Goal: Task Accomplishment & Management: Manage account settings

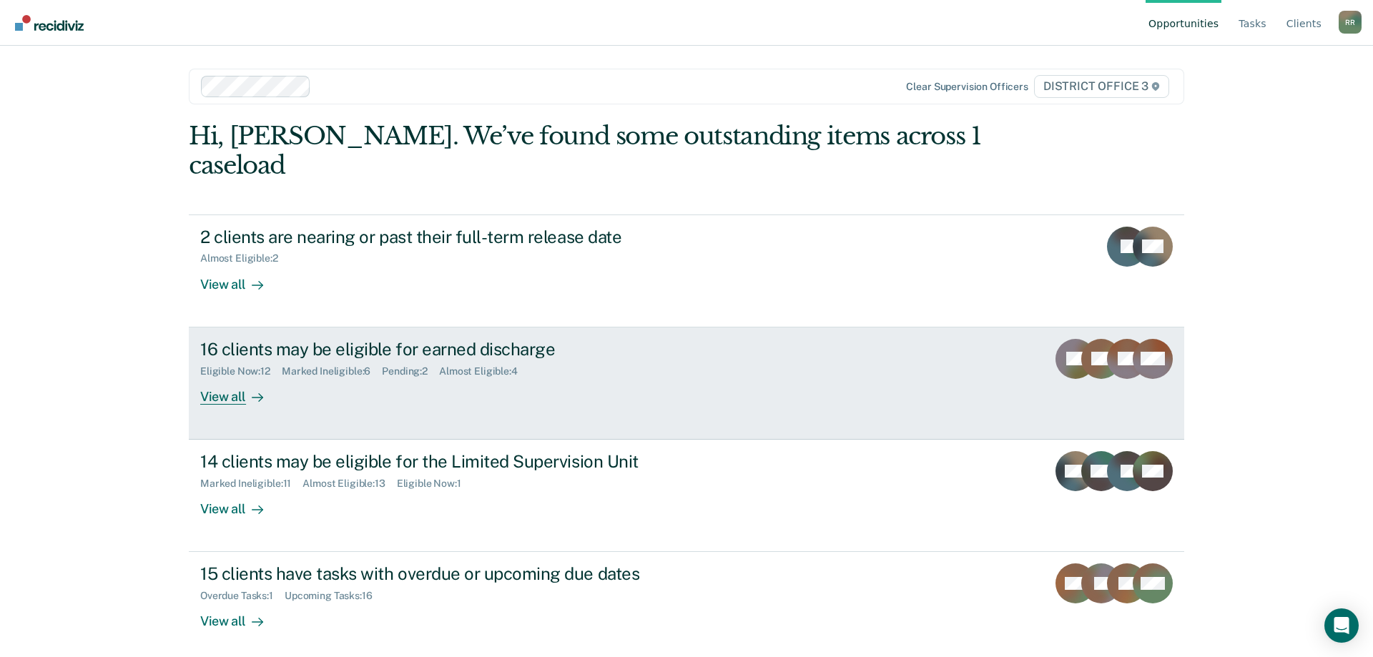
click at [222, 377] on div "View all" at bounding box center [240, 391] width 80 height 28
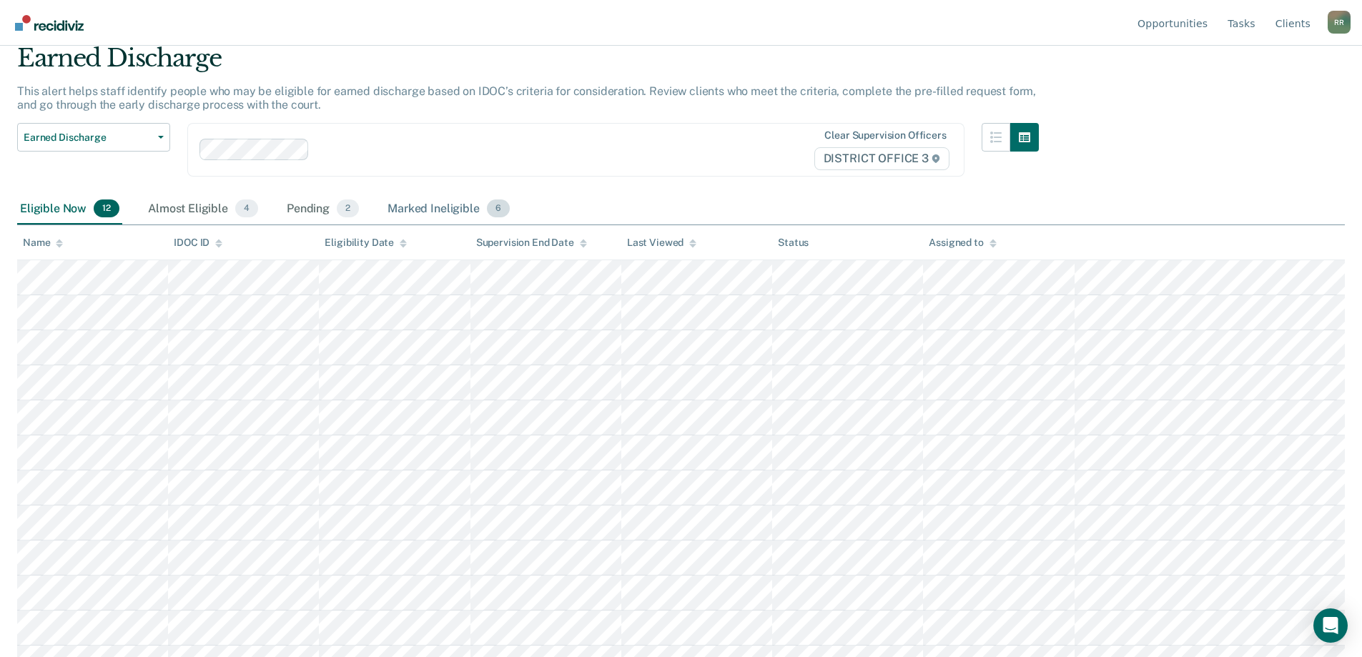
scroll to position [79, 0]
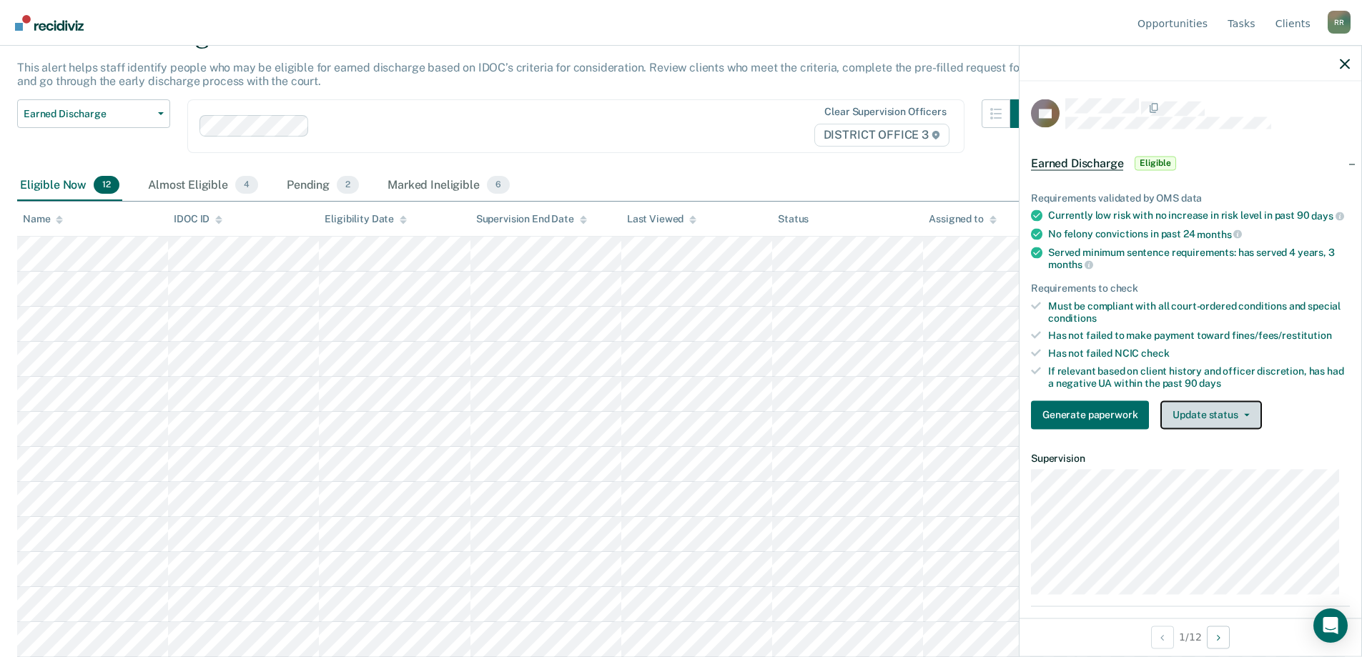
click at [1216, 426] on button "Update status" at bounding box center [1211, 414] width 101 height 29
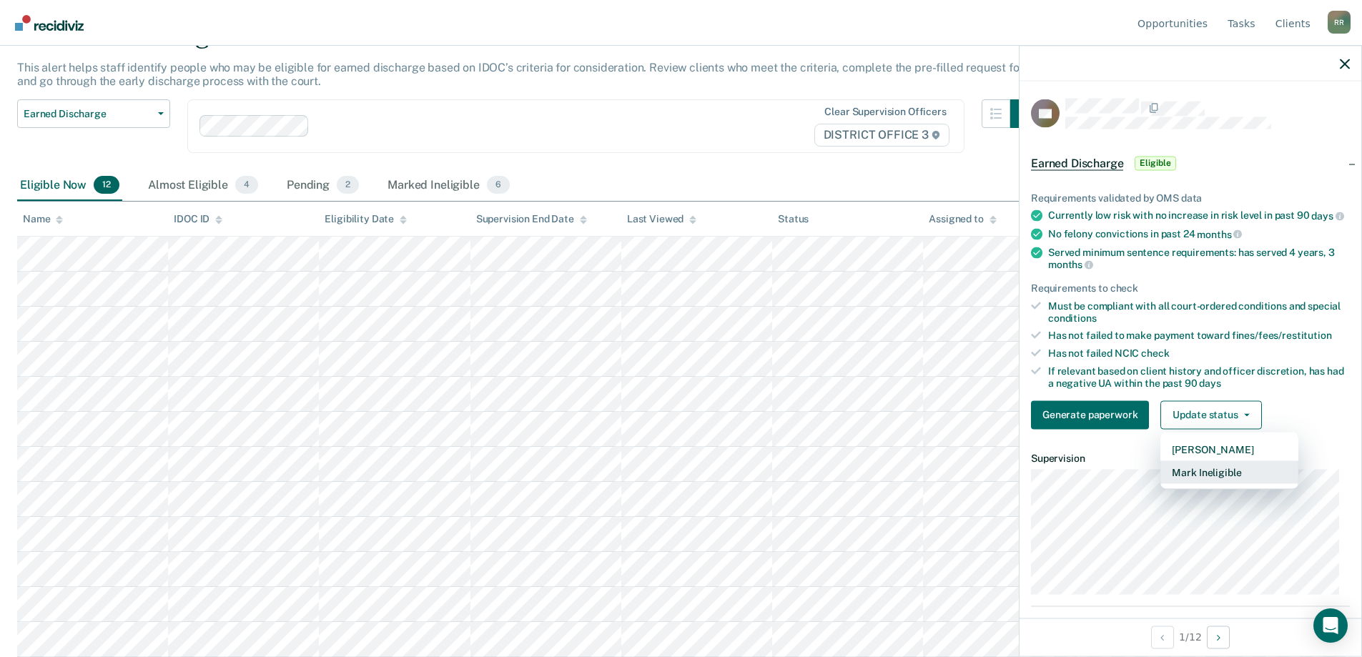
click at [1209, 483] on button "Mark Ineligible" at bounding box center [1230, 471] width 138 height 23
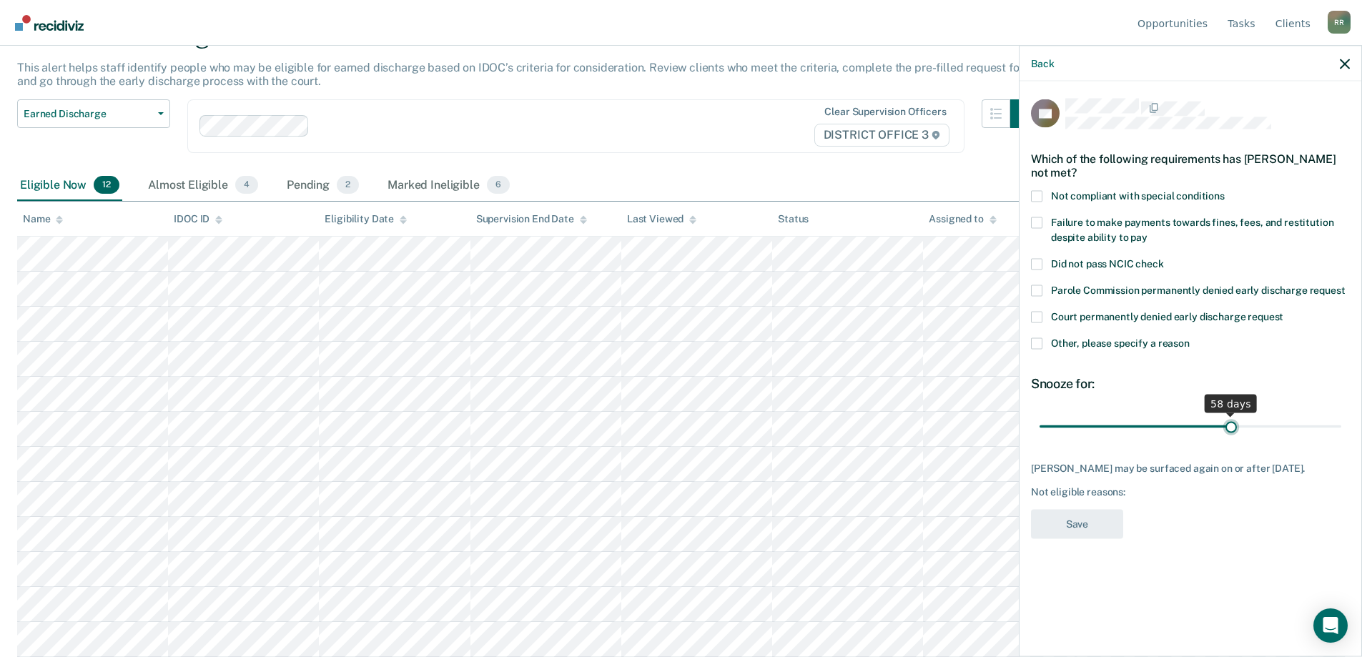
drag, startPoint x: 1135, startPoint y: 427, endPoint x: 1231, endPoint y: 438, distance: 97.1
click at [1231, 438] on input "range" at bounding box center [1191, 426] width 302 height 25
click at [1039, 223] on span at bounding box center [1036, 222] width 11 height 11
click at [1148, 232] on input "Failure to make payments towards fines, fees, and restitution despite ability t…" at bounding box center [1148, 232] width 0 height 0
drag, startPoint x: 1231, startPoint y: 425, endPoint x: 1351, endPoint y: 424, distance: 120.1
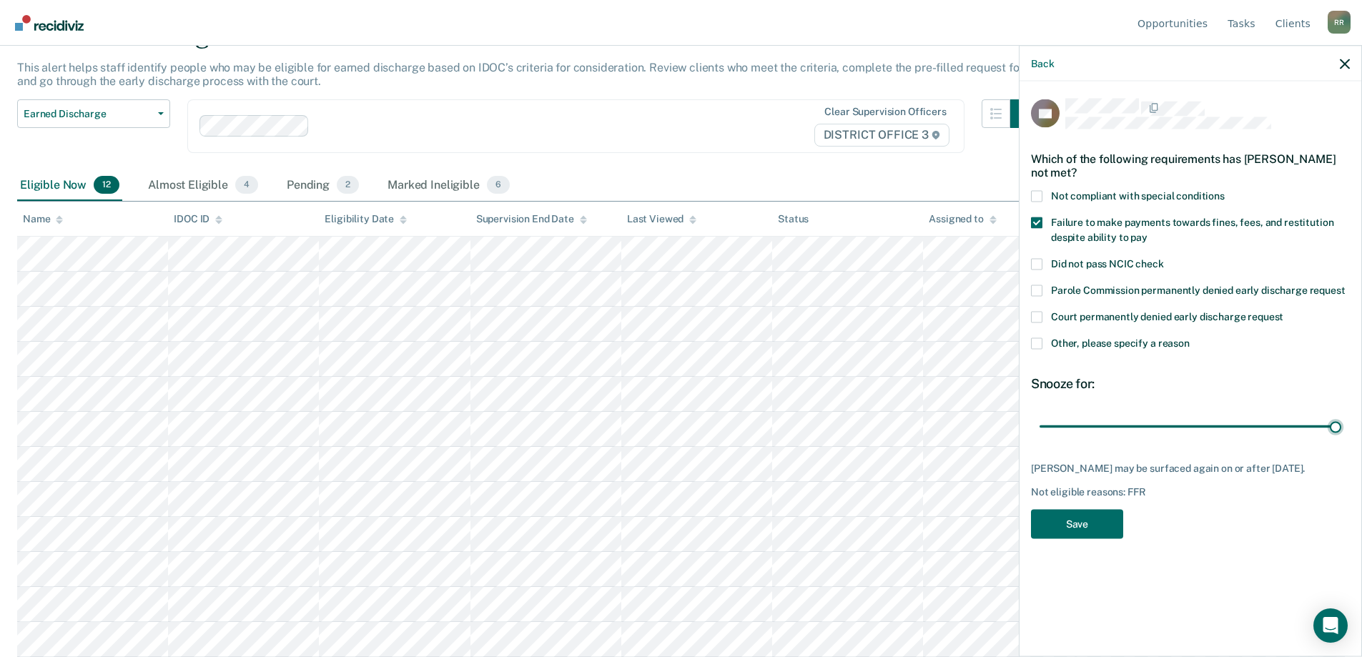
type input "90"
click at [1341, 424] on input "range" at bounding box center [1191, 426] width 302 height 25
click at [1076, 517] on button "Save" at bounding box center [1077, 523] width 92 height 29
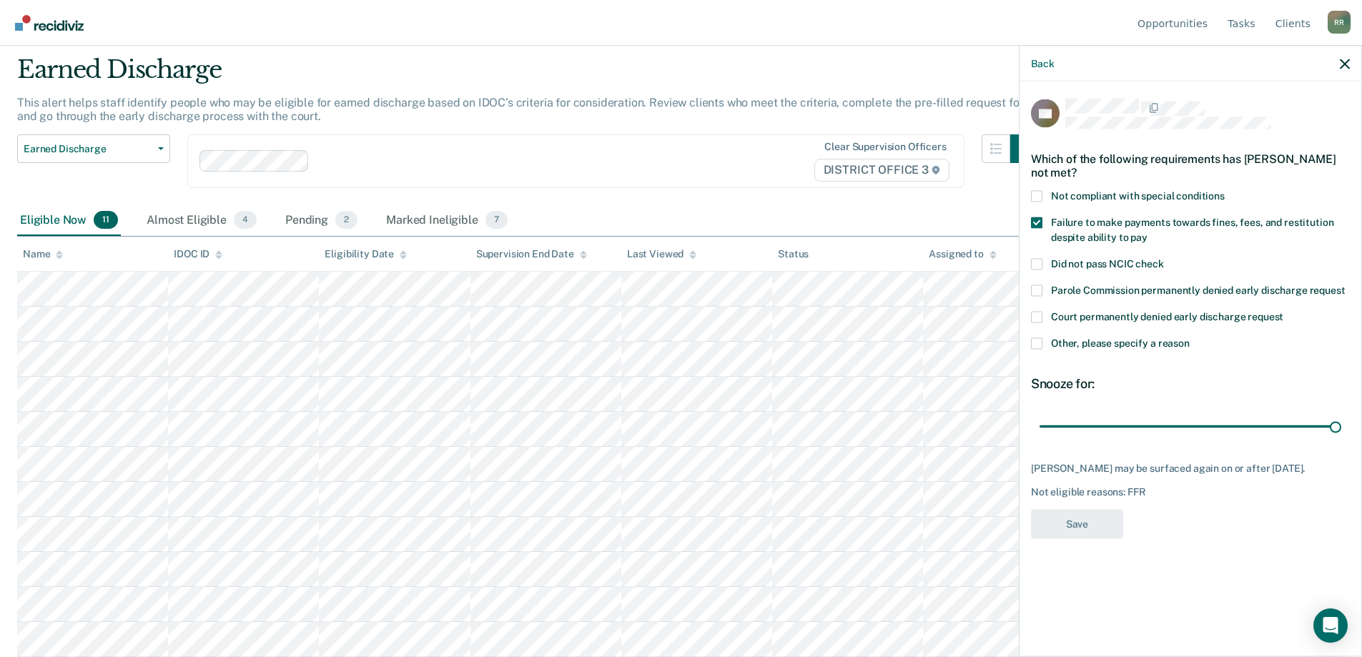
scroll to position [44, 0]
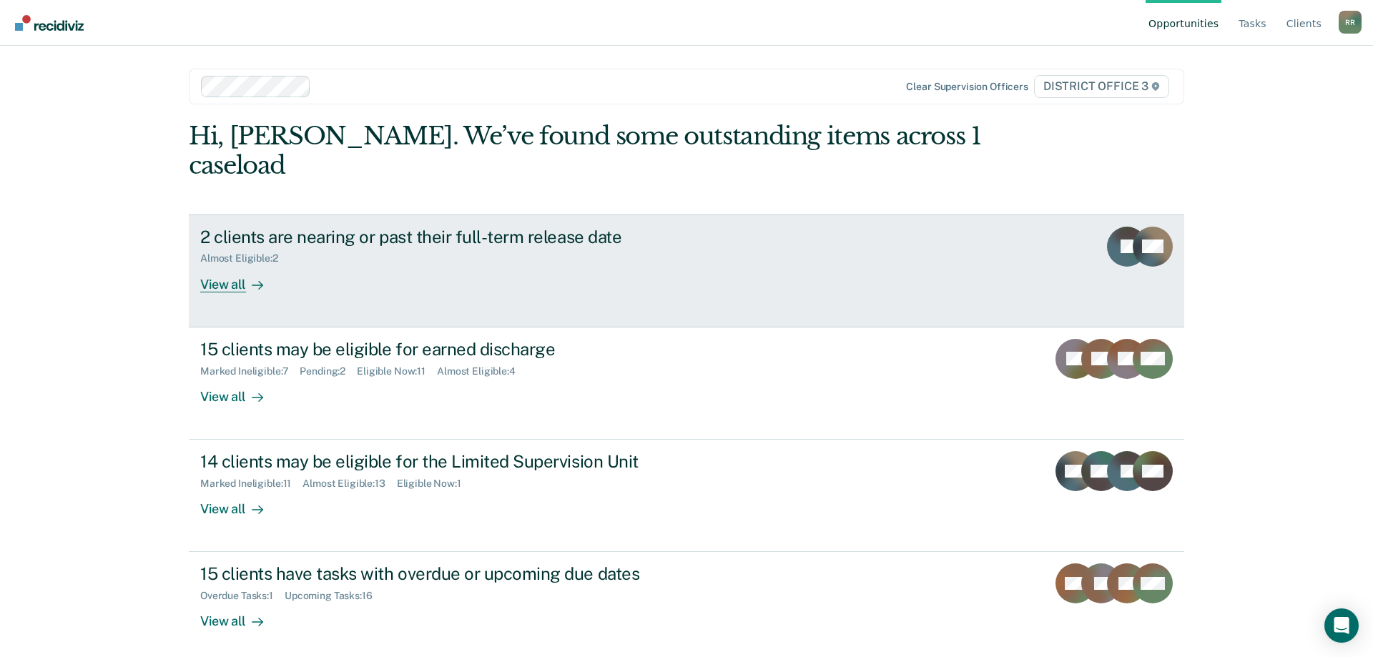
click at [264, 227] on div "2 clients are nearing or past their full-term release date" at bounding box center [451, 237] width 502 height 21
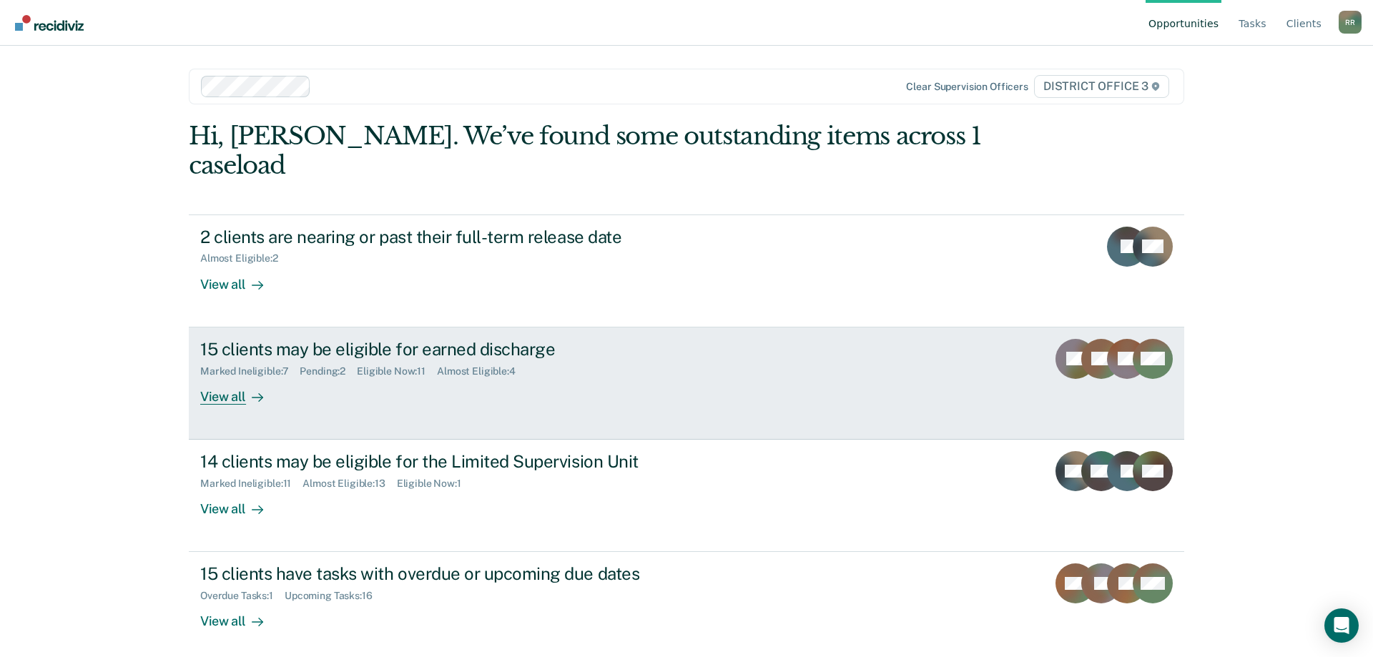
click at [263, 339] on div "15 clients may be eligible for earned discharge" at bounding box center [451, 349] width 502 height 21
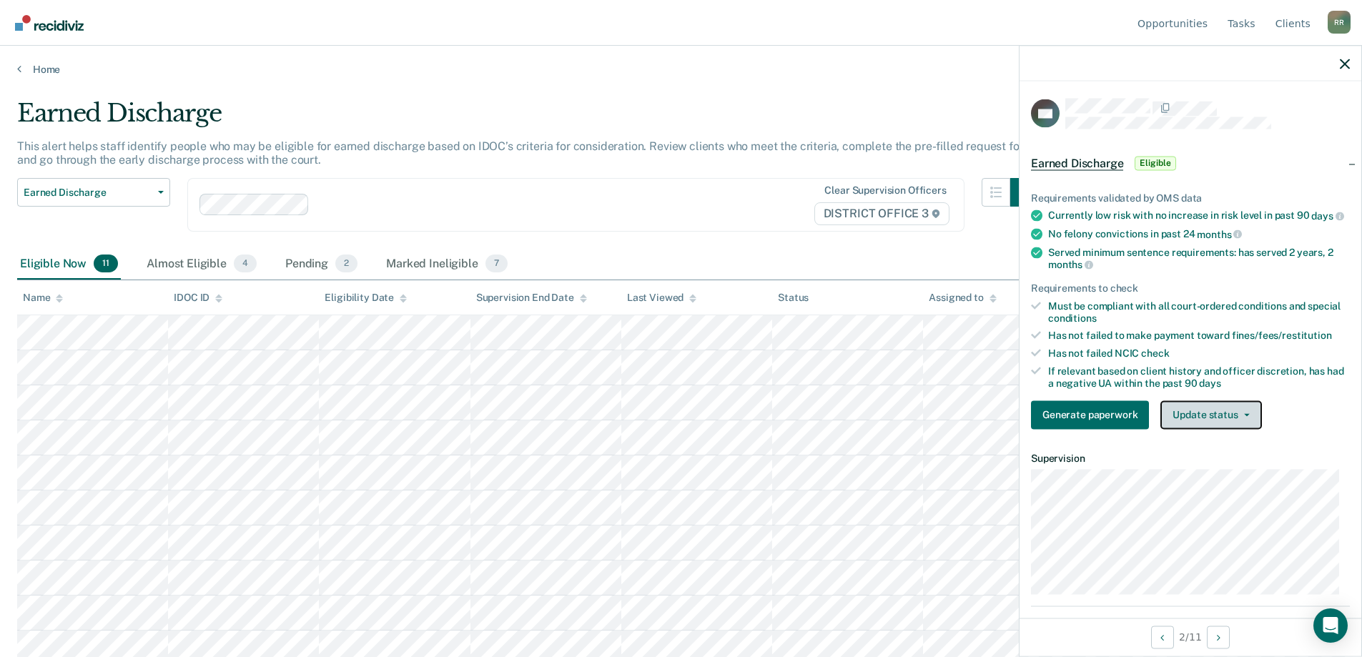
click at [1184, 428] on button "Update status" at bounding box center [1211, 414] width 101 height 29
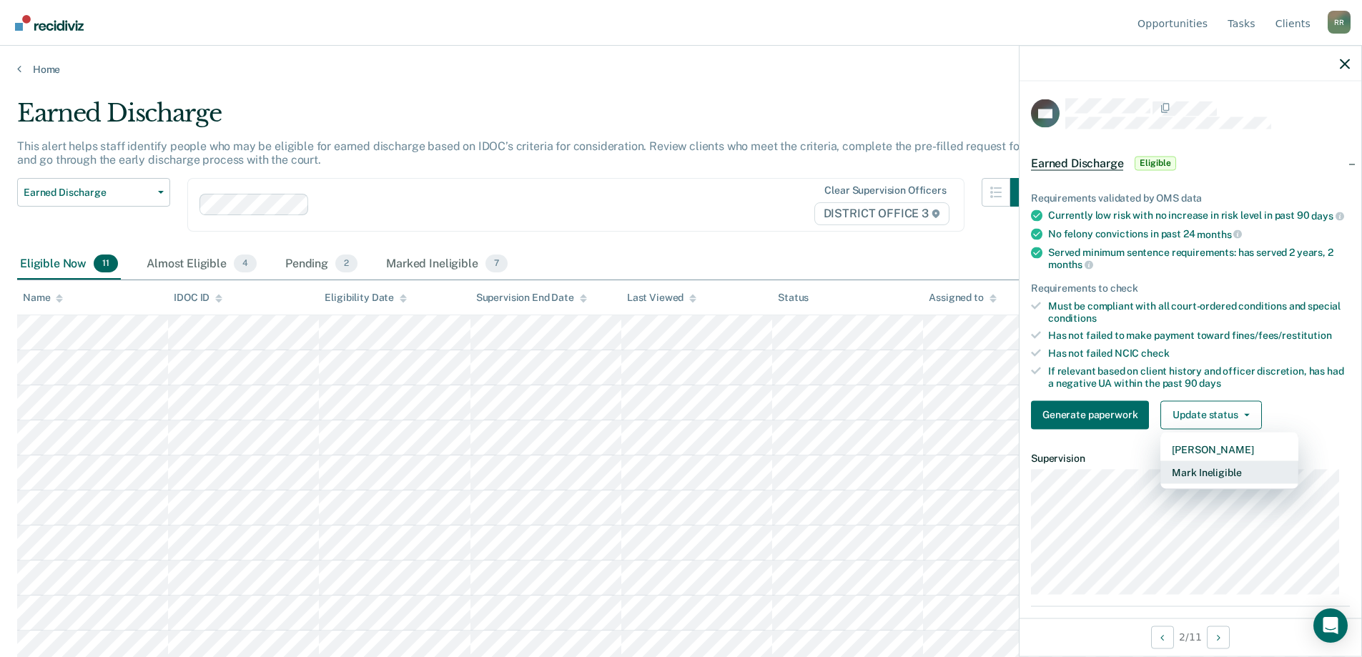
click at [1196, 483] on button "Mark Ineligible" at bounding box center [1230, 471] width 138 height 23
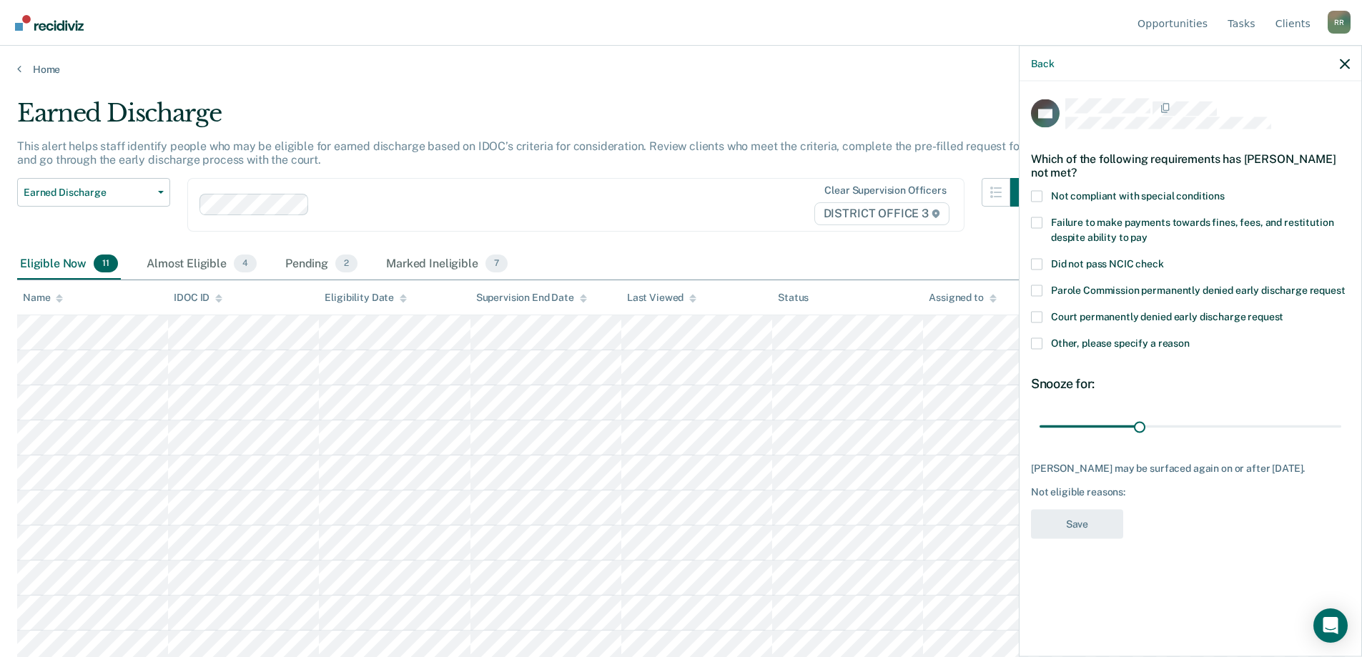
click at [1035, 195] on span at bounding box center [1036, 195] width 11 height 11
click at [1225, 190] on input "Not compliant with special conditions" at bounding box center [1225, 190] width 0 height 0
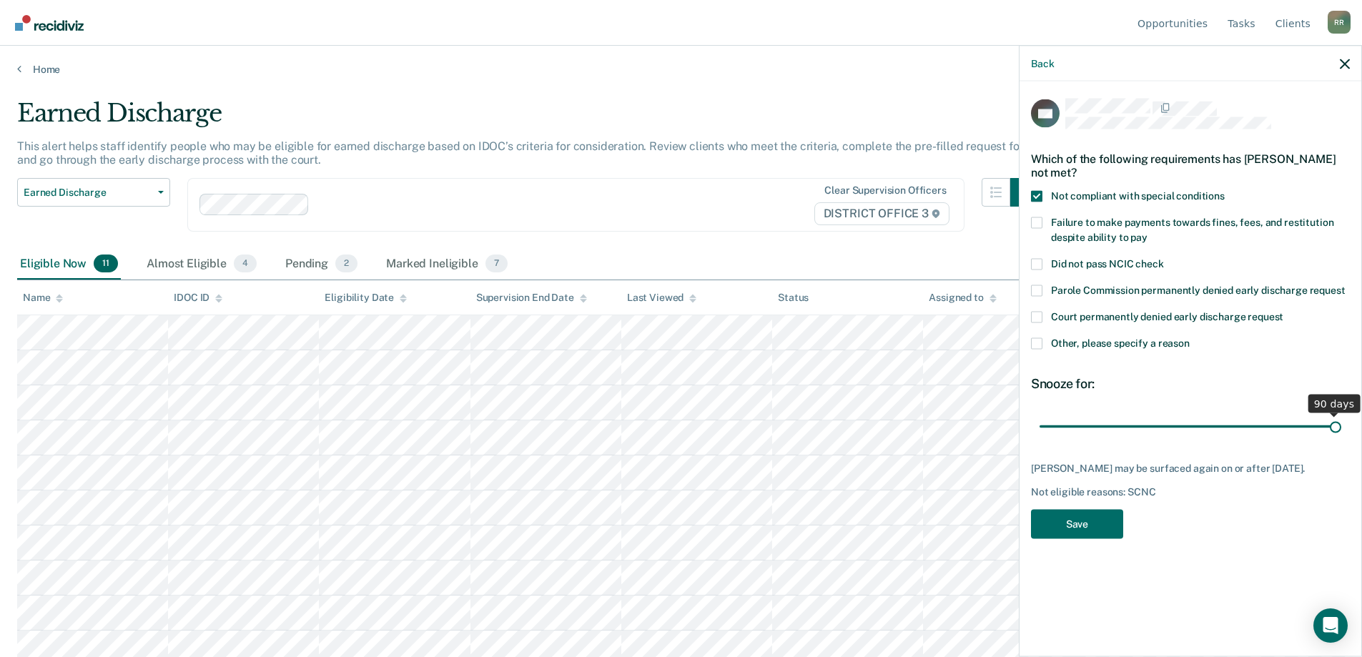
drag, startPoint x: 1138, startPoint y: 422, endPoint x: 1372, endPoint y: 417, distance: 233.9
type input "90"
click at [1341, 417] on input "range" at bounding box center [1191, 426] width 302 height 25
click at [1035, 342] on span at bounding box center [1036, 343] width 11 height 11
click at [1190, 338] on input "Other, please specify a reason" at bounding box center [1190, 338] width 0 height 0
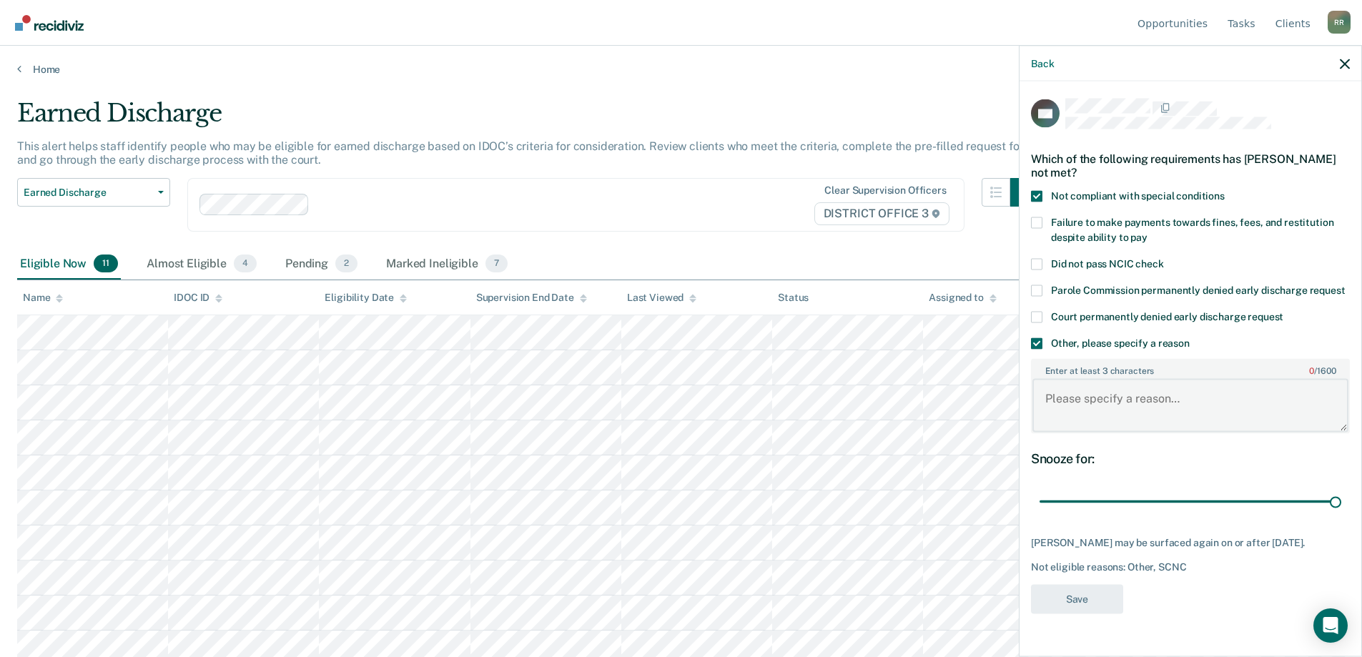
click at [1070, 394] on textarea "Enter at least 3 characters 0 / 1600" at bounding box center [1191, 405] width 316 height 53
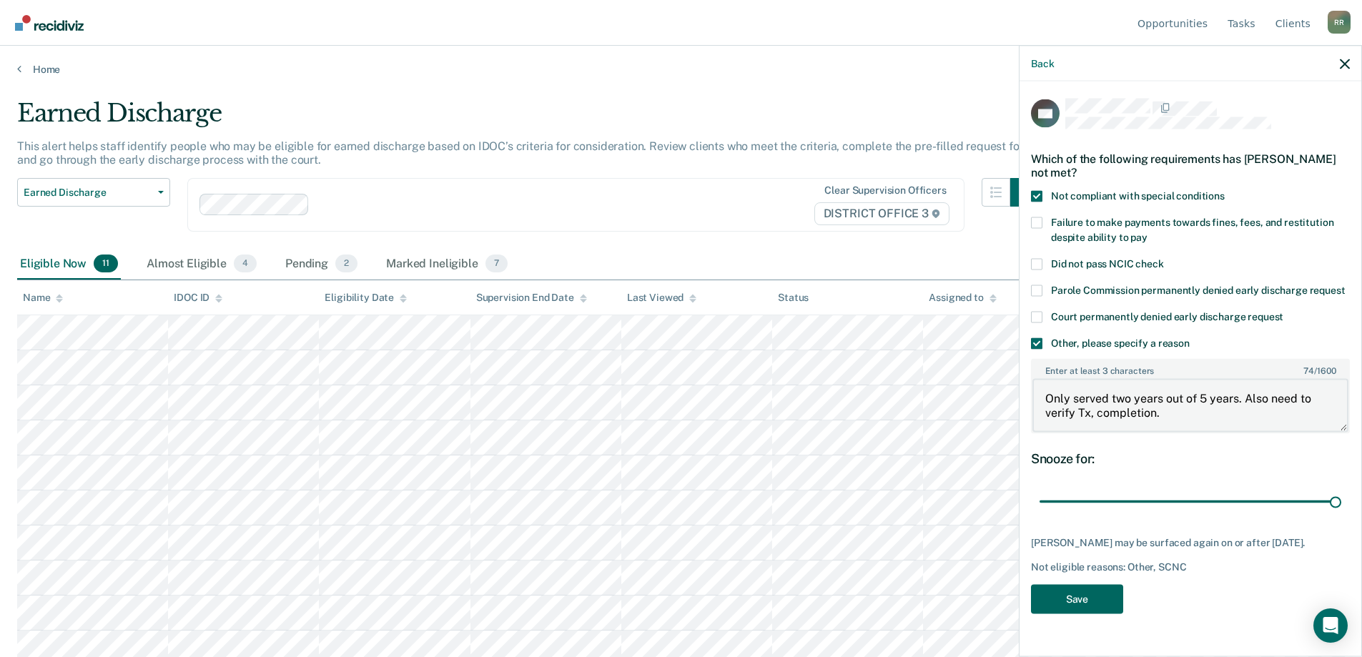
type textarea "Only served two years out of 5 years. Also need to verify Tx, completion."
click at [1083, 594] on button "Save" at bounding box center [1077, 598] width 92 height 29
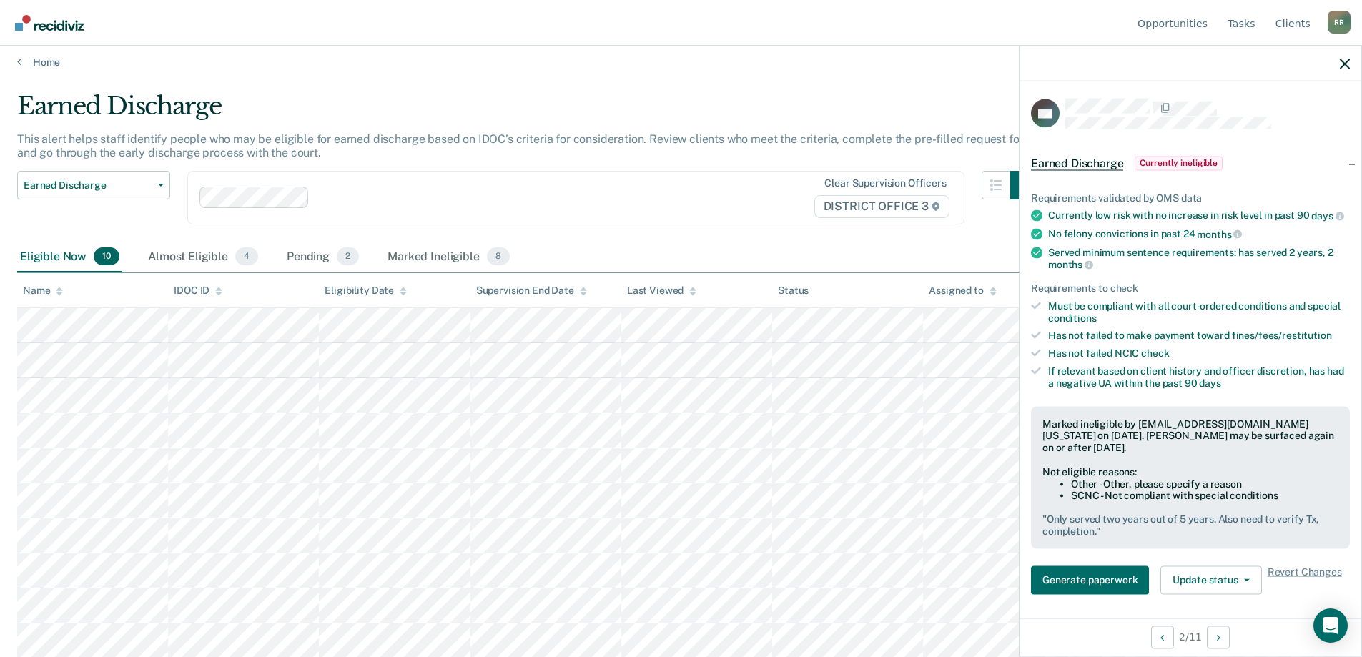
scroll to position [9, 0]
click at [39, 56] on link "Home" at bounding box center [681, 60] width 1328 height 13
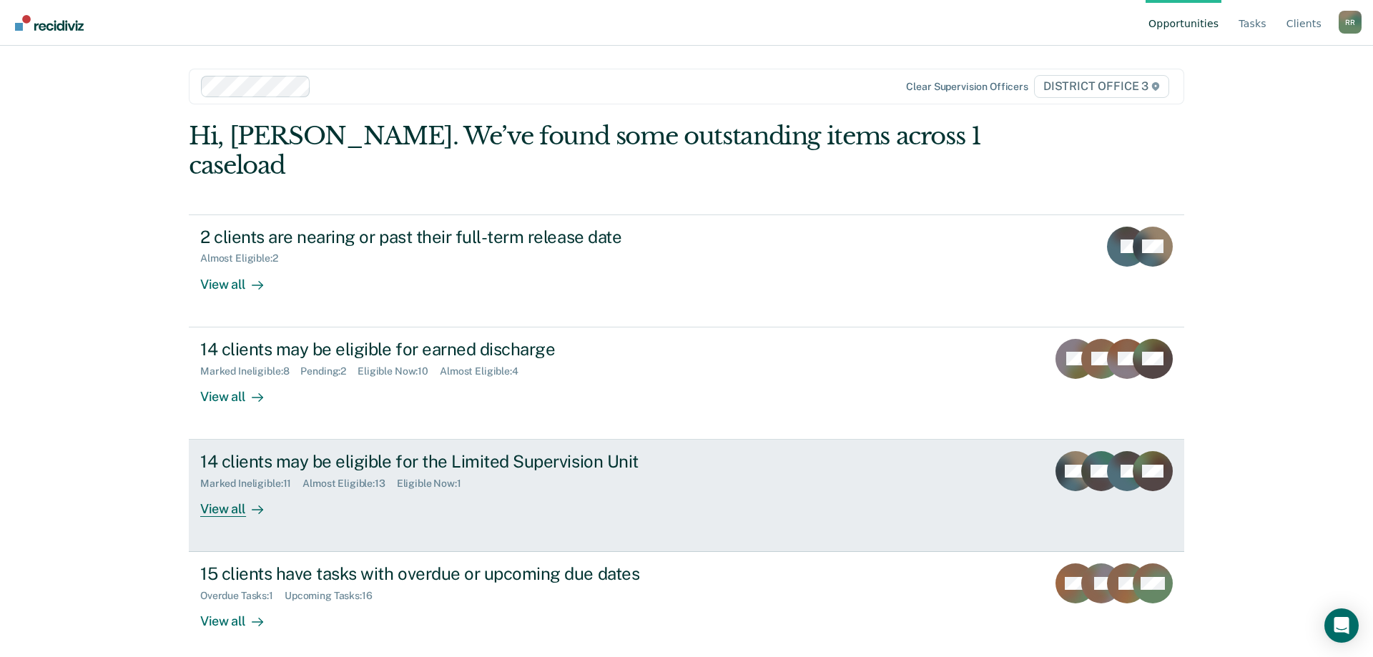
click at [267, 478] on div "Marked Ineligible : 11" at bounding box center [251, 484] width 102 height 12
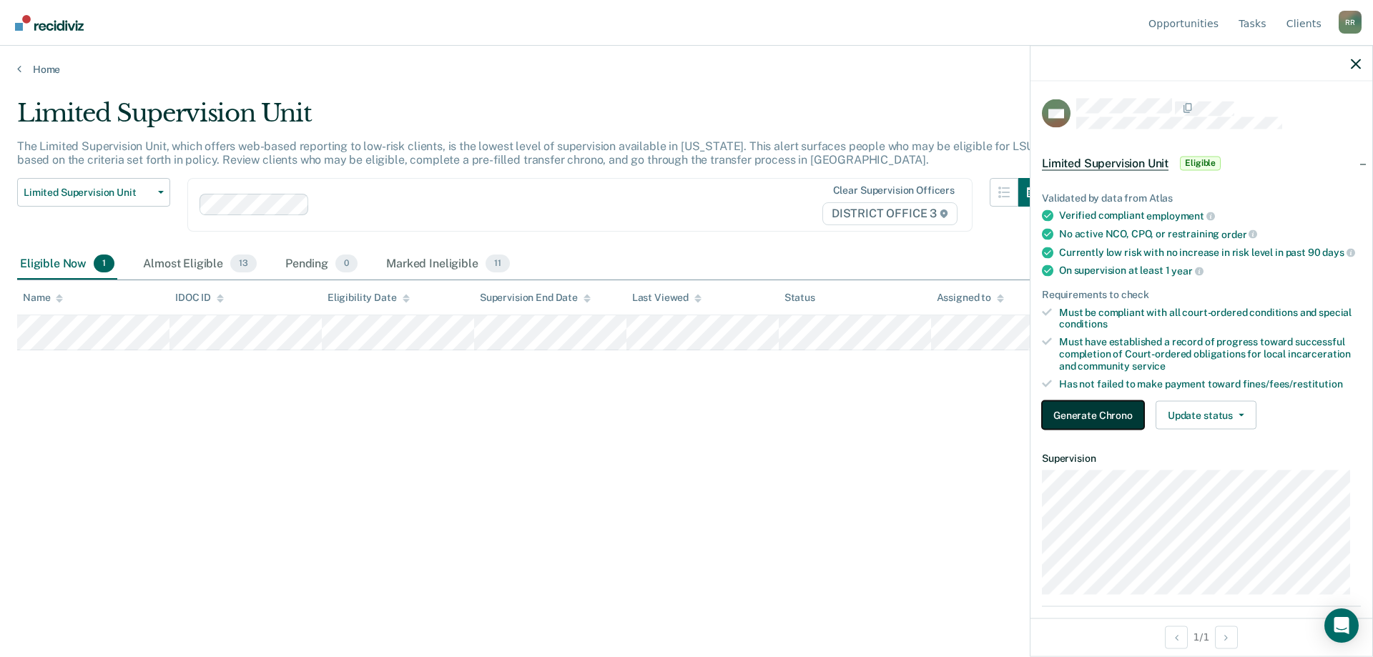
click at [1113, 430] on button "Generate Chrono" at bounding box center [1093, 415] width 102 height 29
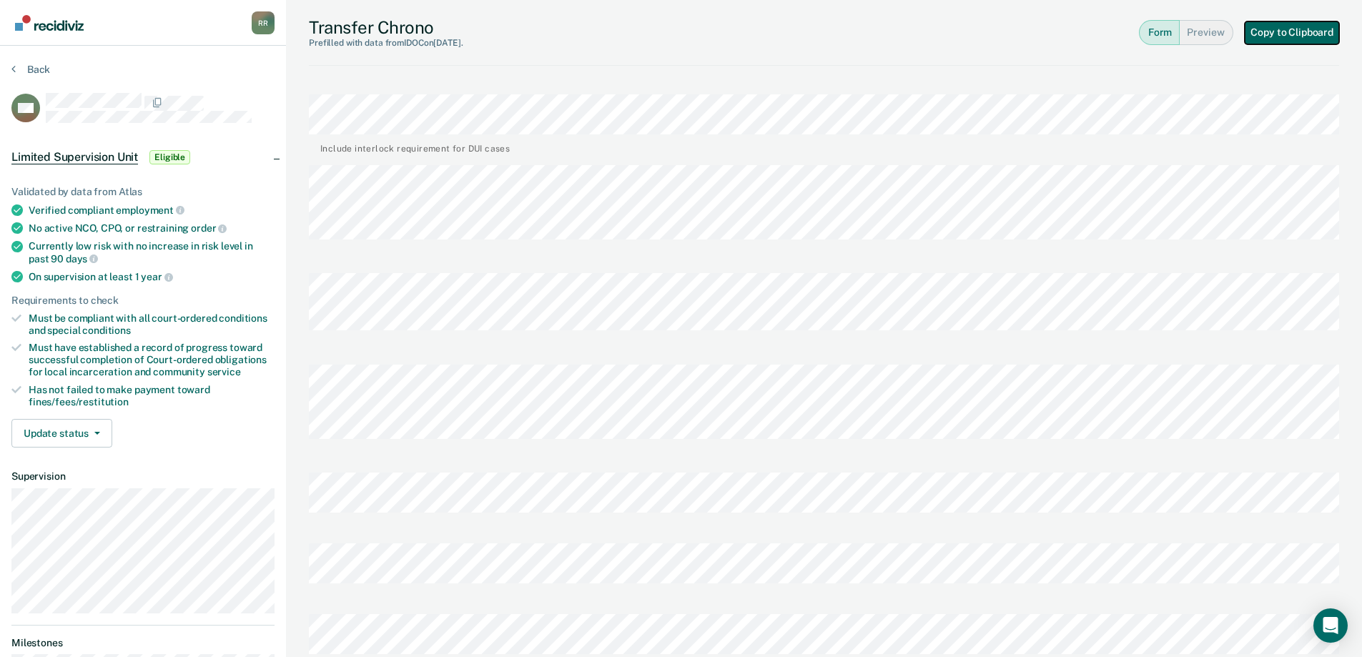
drag, startPoint x: 1281, startPoint y: 35, endPoint x: 1258, endPoint y: 44, distance: 23.8
click at [1281, 34] on button "Copy to Clipboard" at bounding box center [1292, 32] width 94 height 23
click at [39, 64] on button "Back" at bounding box center [30, 69] width 39 height 13
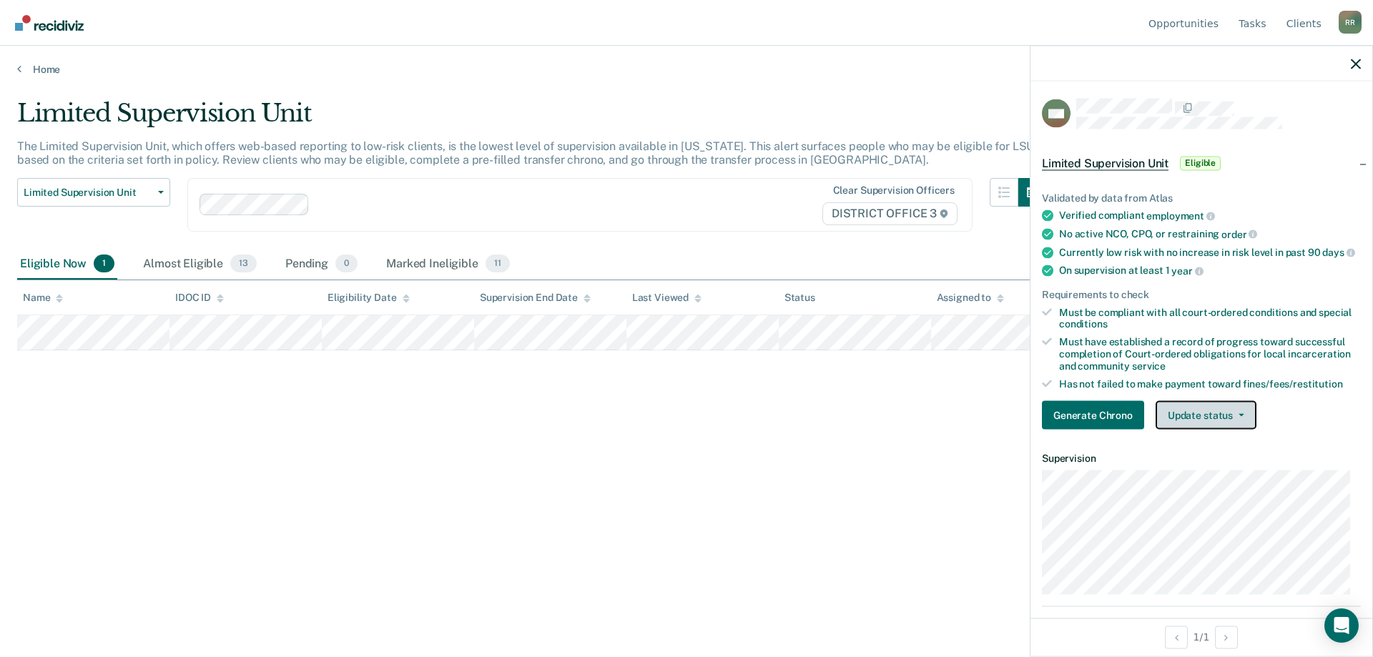
click at [1189, 428] on button "Update status" at bounding box center [1206, 415] width 101 height 29
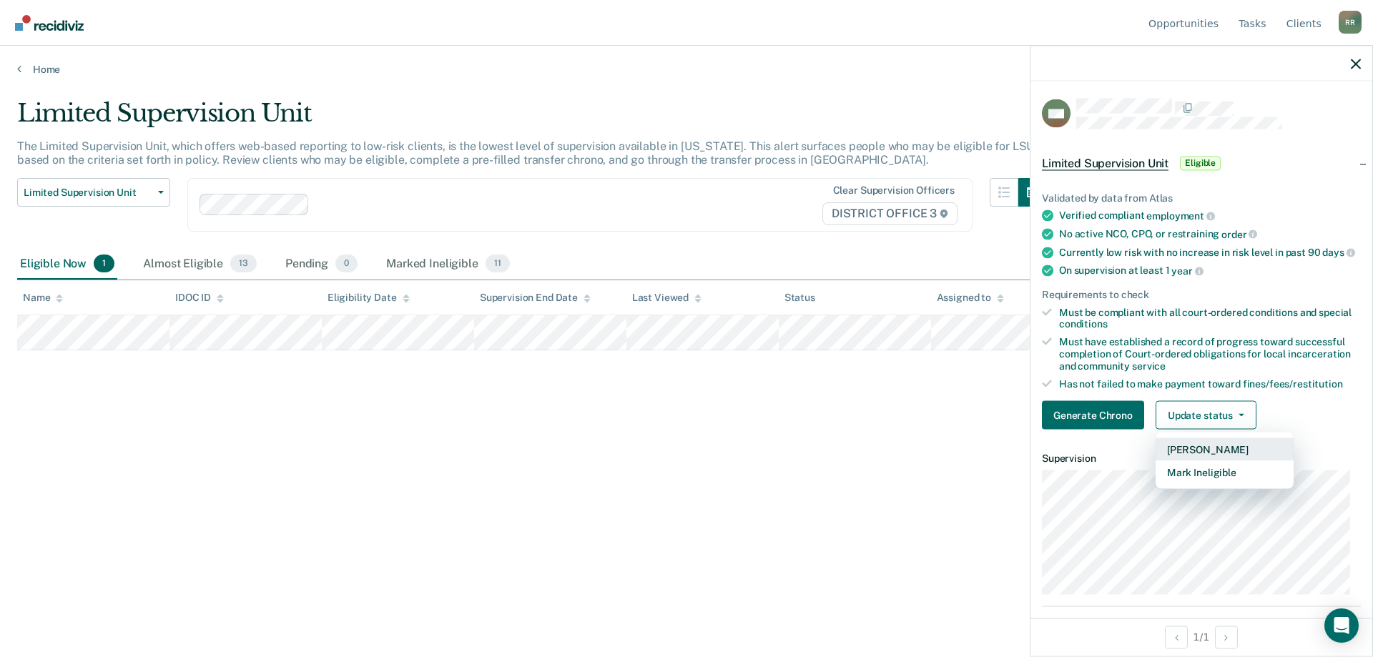
click at [1199, 461] on button "[PERSON_NAME]" at bounding box center [1225, 449] width 138 height 23
